Goal: Check status: Check status

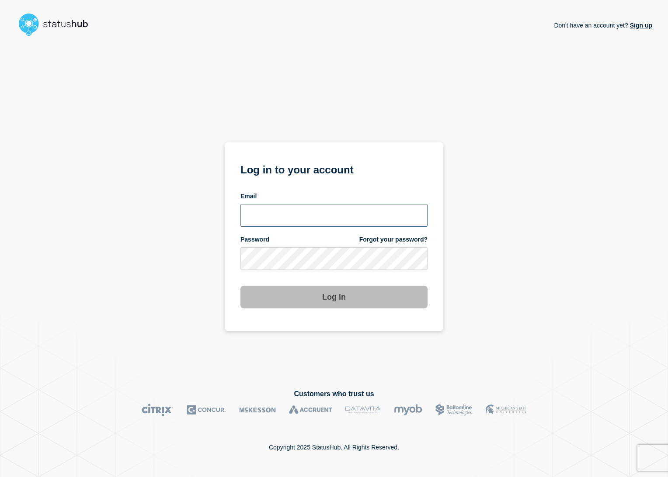
type input "[PERSON_NAME][EMAIL_ADDRESS][PERSON_NAME][DOMAIN_NAME]"
drag, startPoint x: 329, startPoint y: 294, endPoint x: 328, endPoint y: 288, distance: 6.1
click at [327, 294] on button "Log in" at bounding box center [333, 297] width 187 height 23
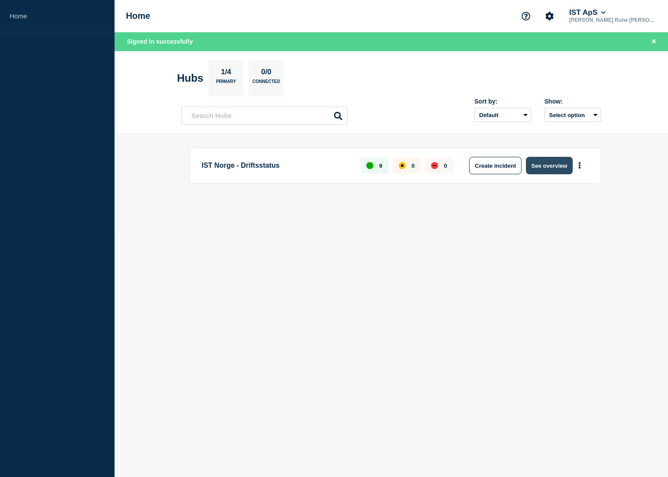
click at [552, 161] on button "See overview" at bounding box center [549, 165] width 46 height 17
